Goal: Obtain resource: Download file/media

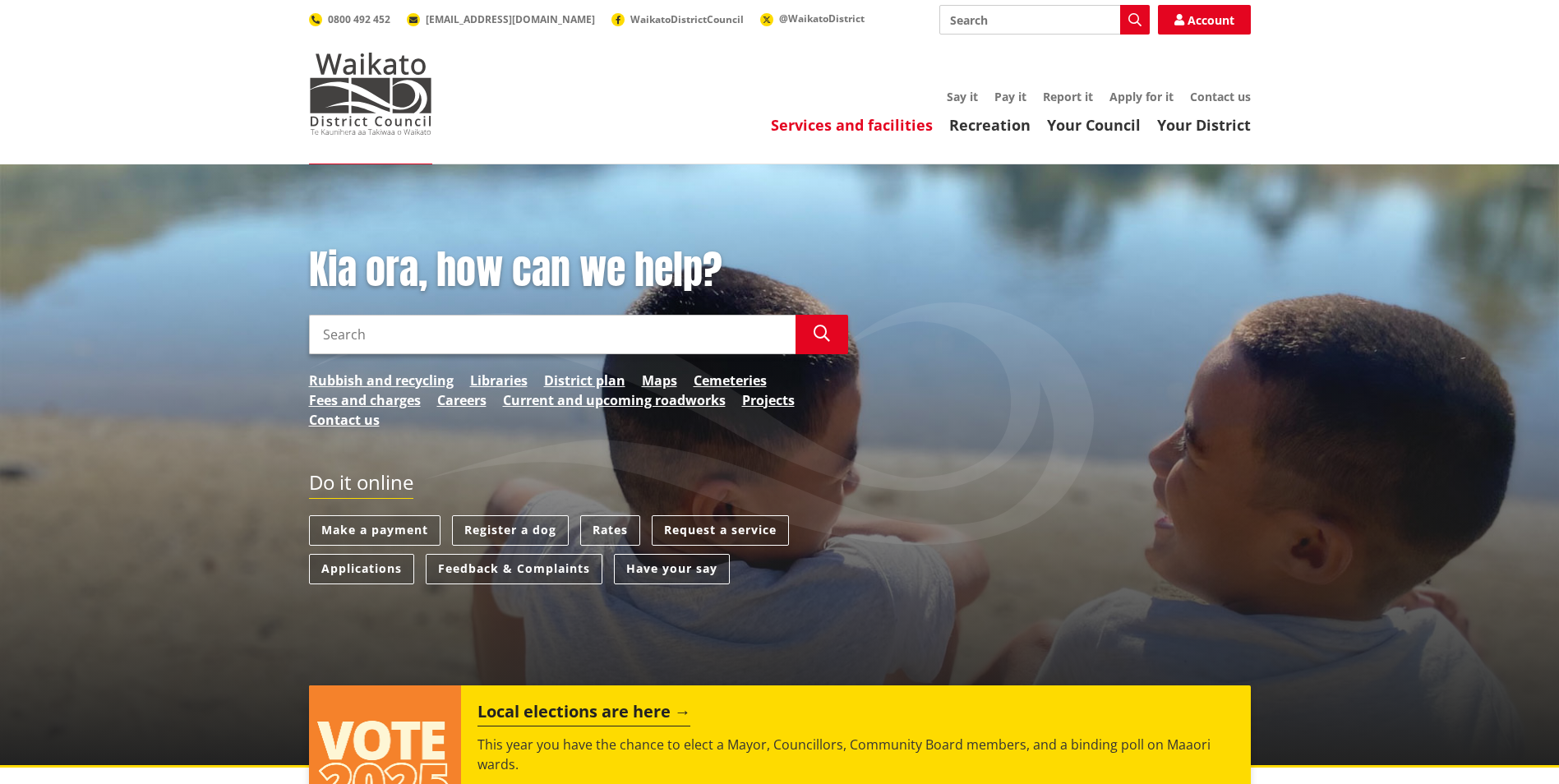
click at [883, 126] on link "Services and facilities" at bounding box center [852, 125] width 162 height 19
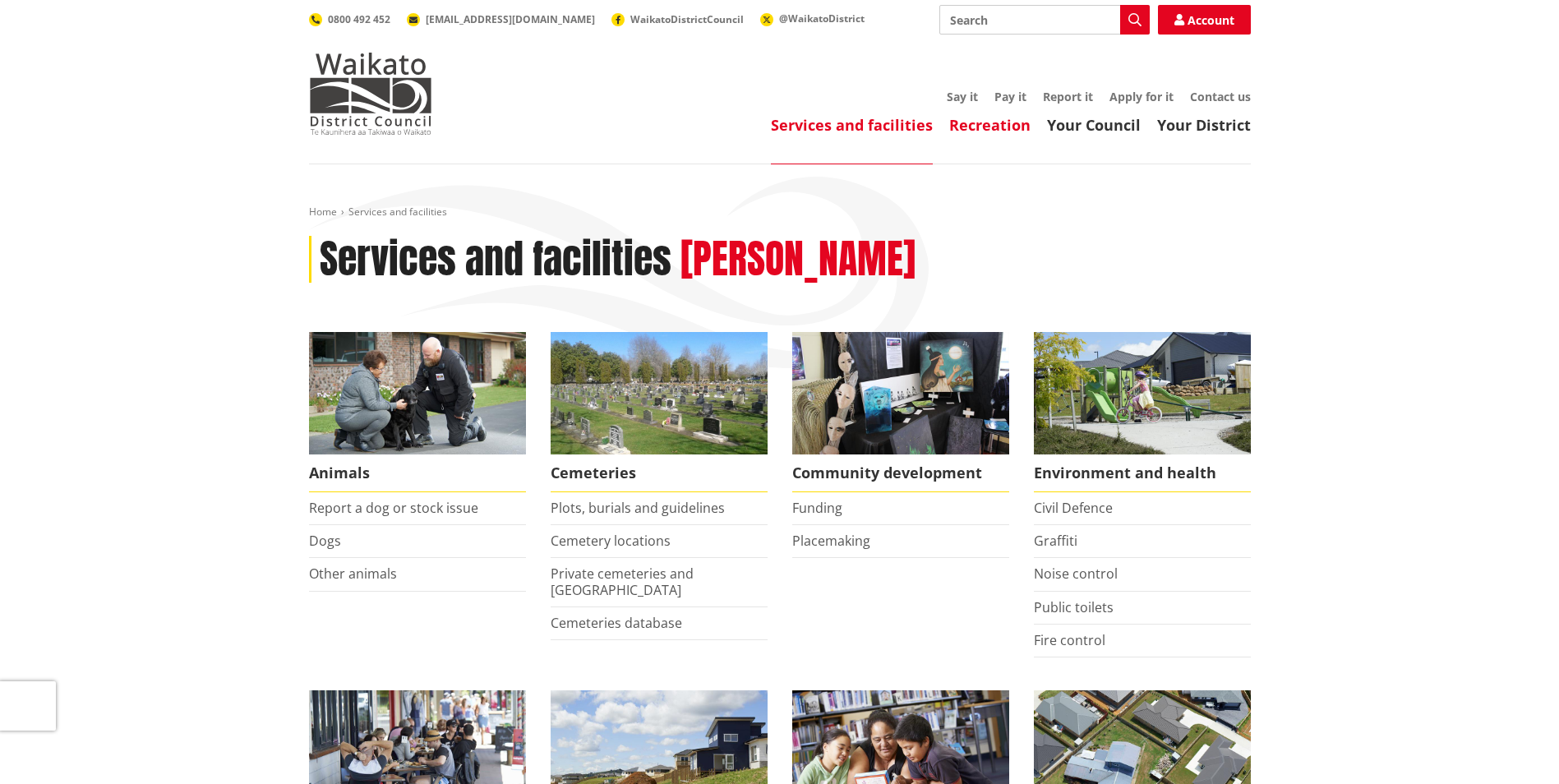
click at [968, 126] on link "Recreation" at bounding box center [990, 125] width 81 height 19
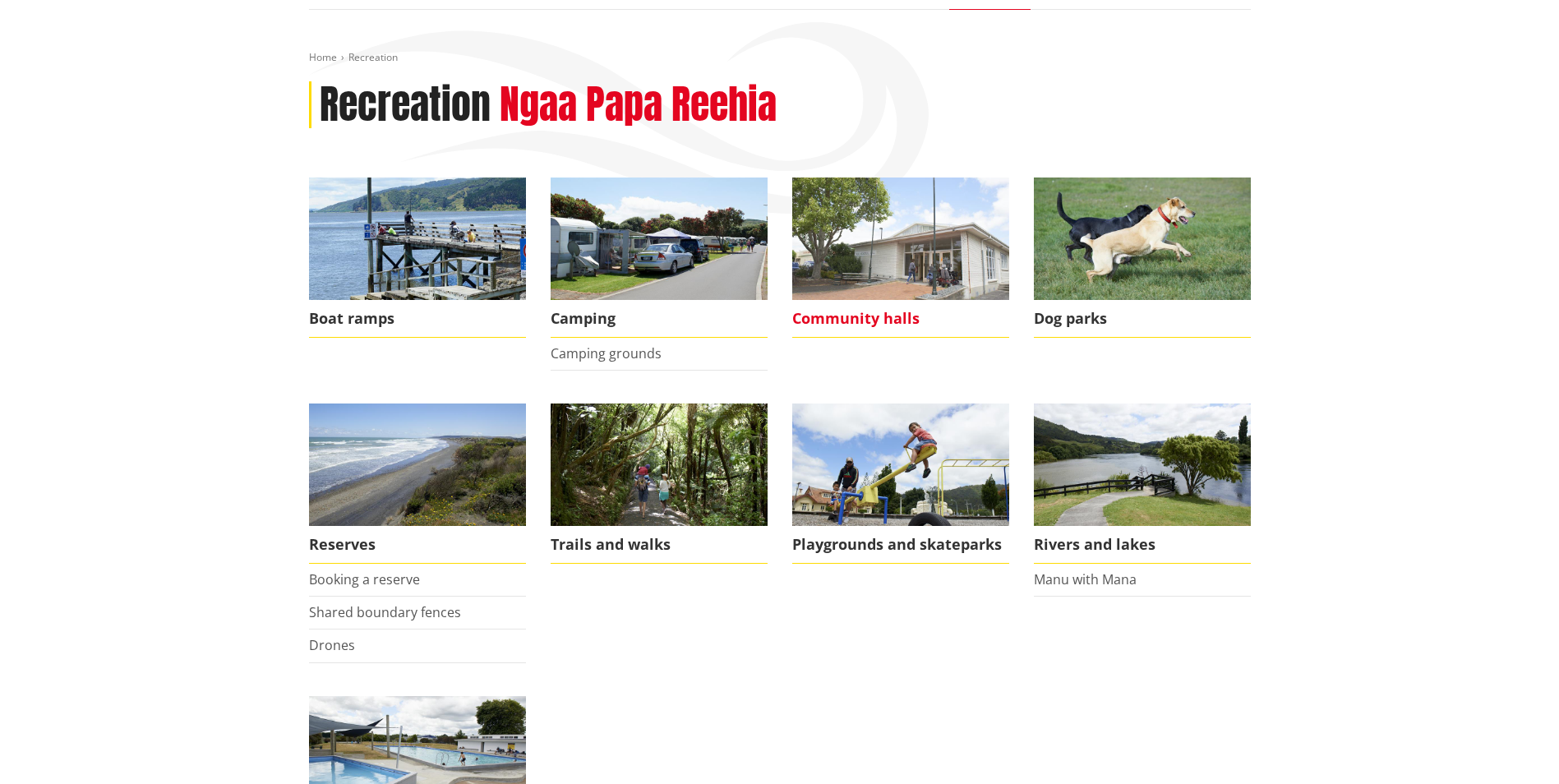
scroll to position [164, 0]
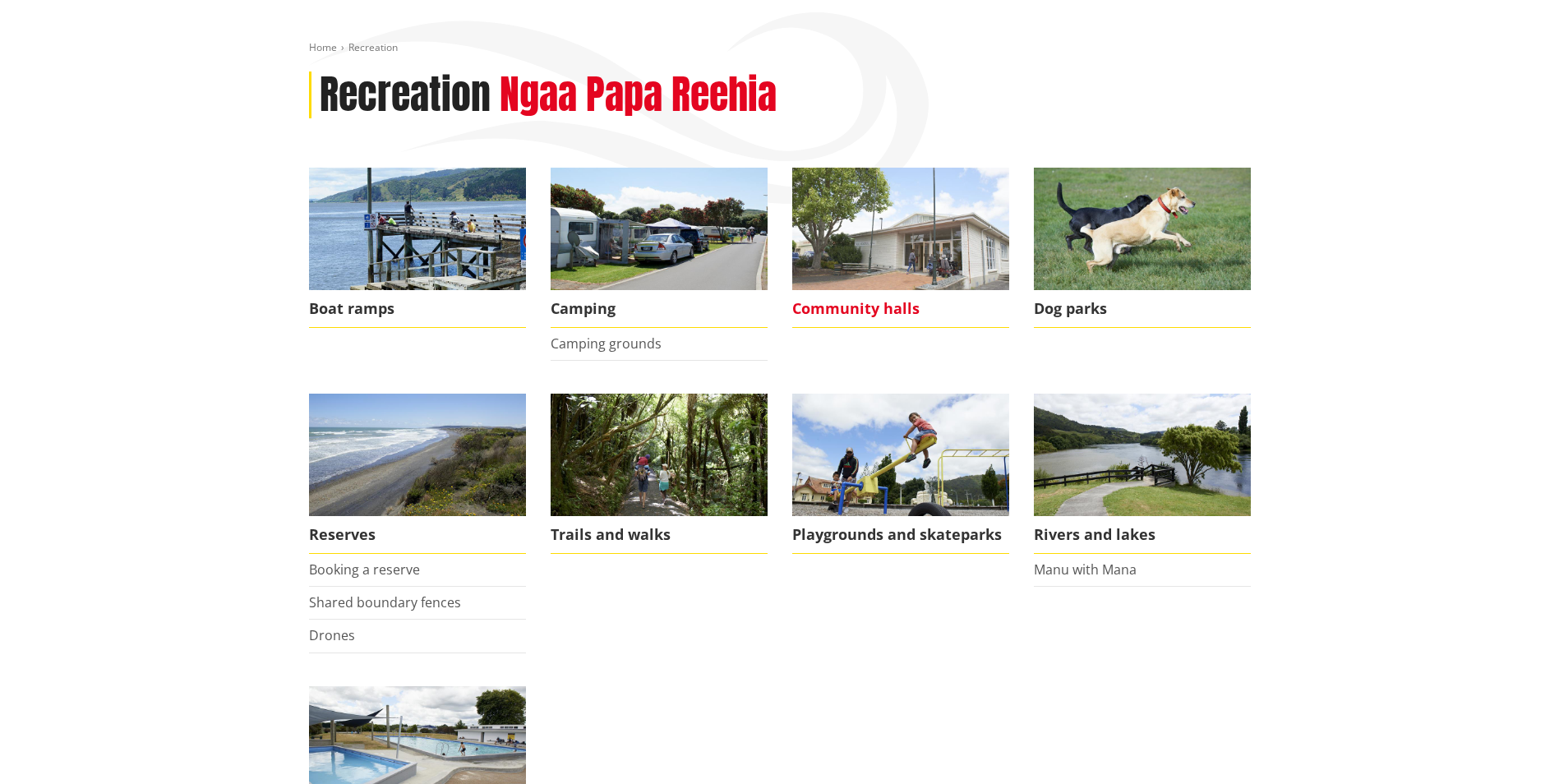
click at [922, 266] on img at bounding box center [900, 229] width 217 height 123
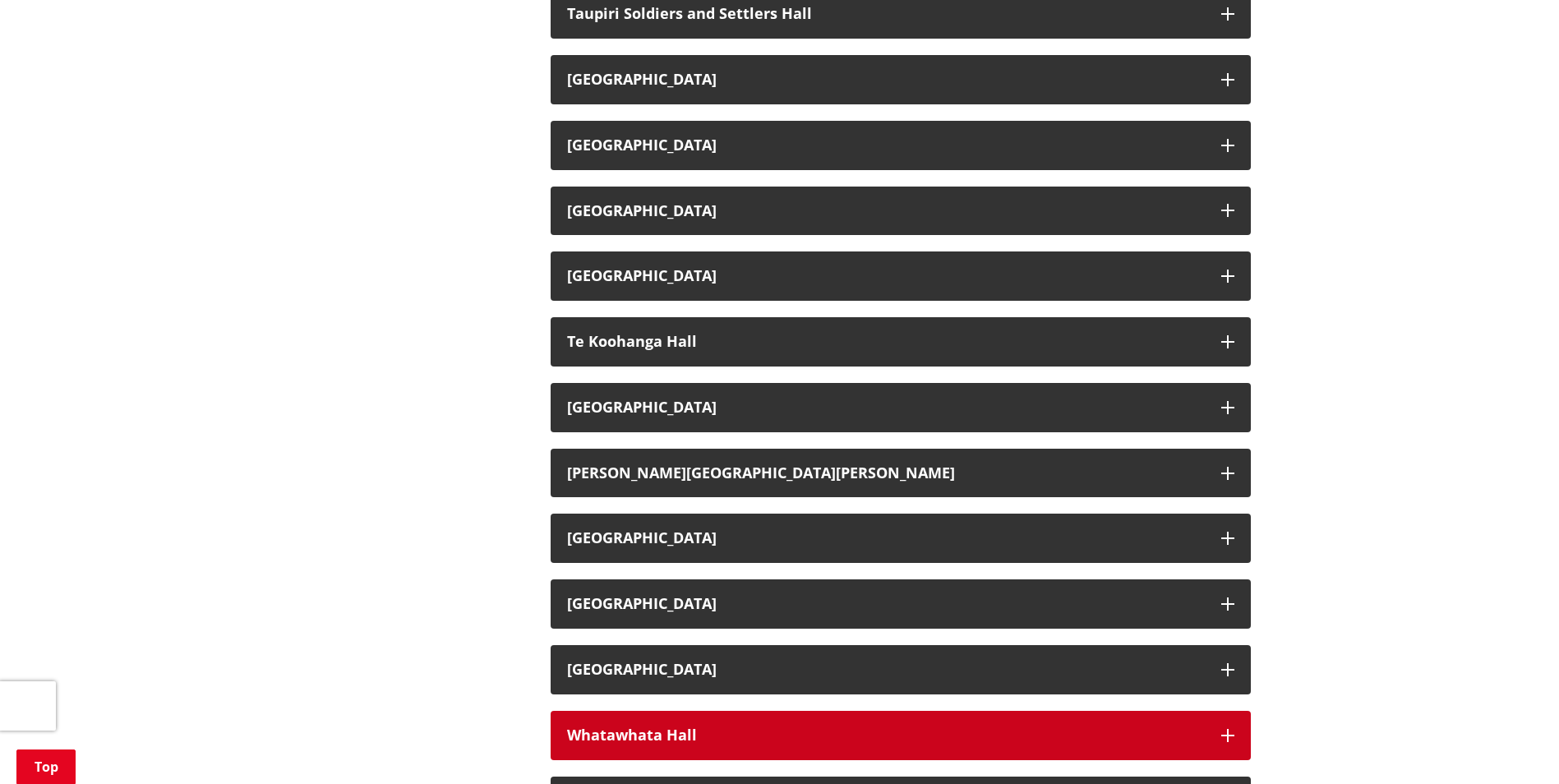
scroll to position [2547, 0]
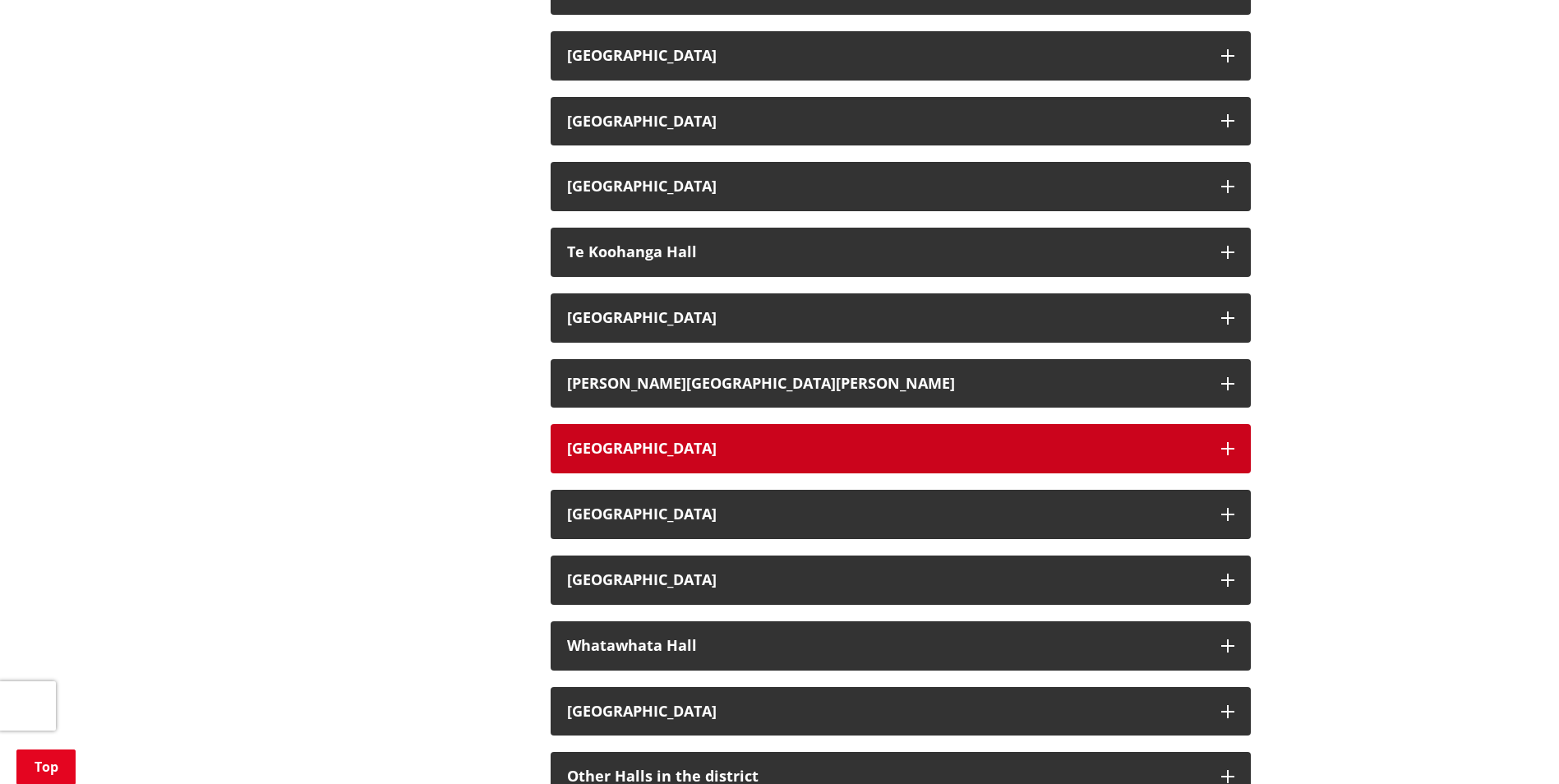
click at [670, 450] on h3 "Tuakau Memorial Hall" at bounding box center [886, 449] width 637 height 17
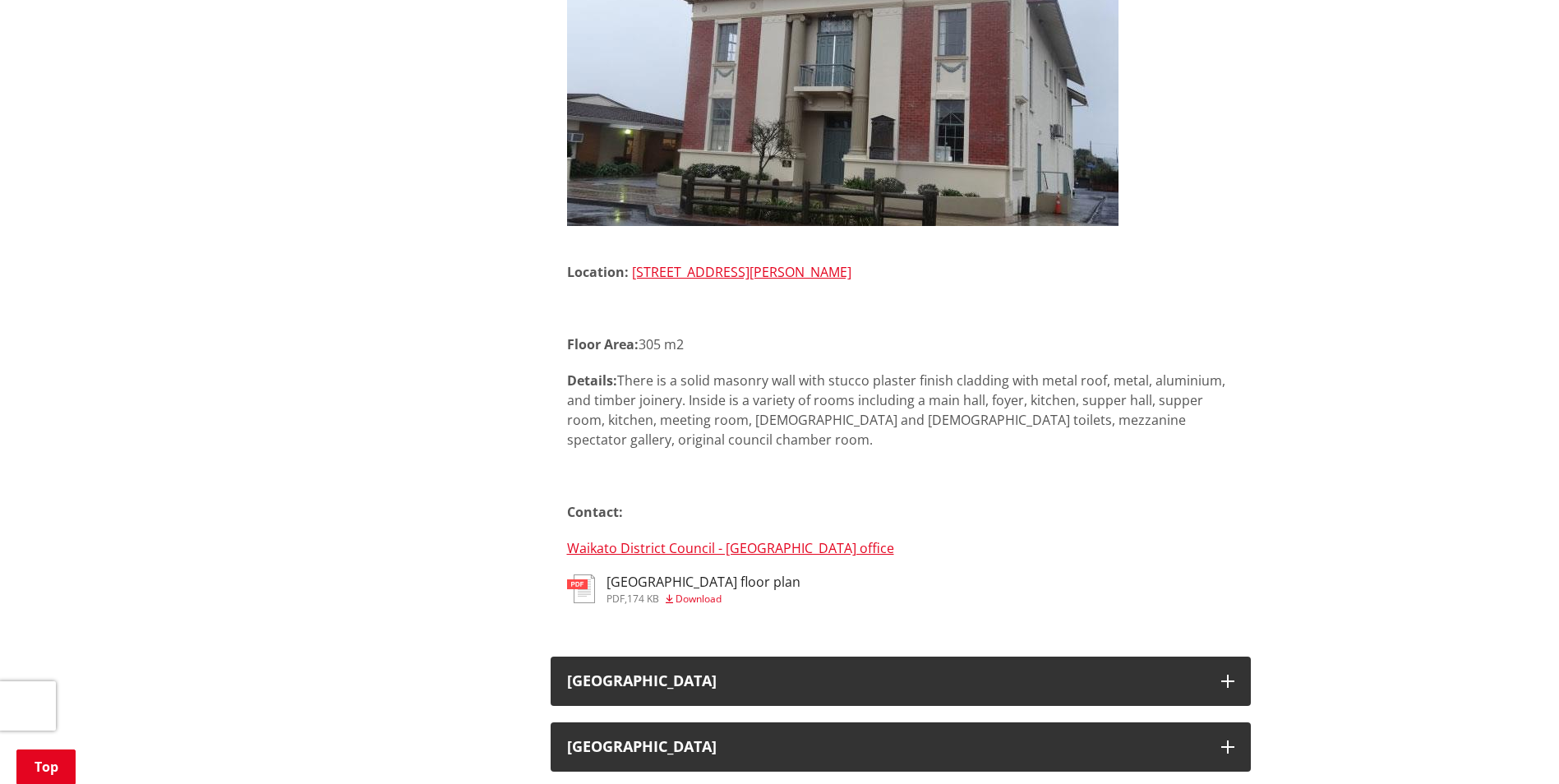
scroll to position [3122, 0]
click at [707, 599] on span "Download" at bounding box center [698, 597] width 46 height 14
